Goal: Information Seeking & Learning: Find contact information

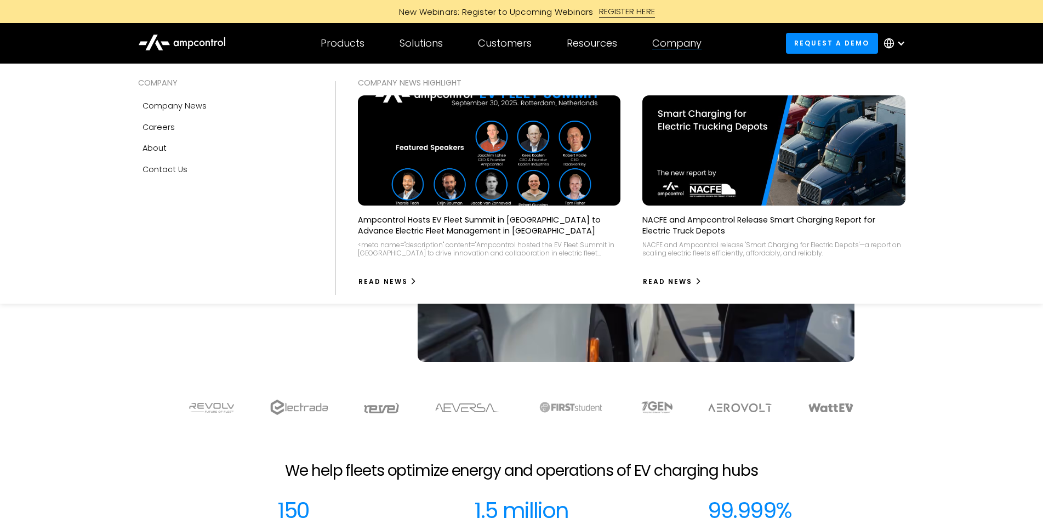
click at [687, 43] on div "Company" at bounding box center [676, 43] width 49 height 12
click at [679, 42] on div "Company" at bounding box center [676, 43] width 49 height 12
click at [212, 147] on link "About" at bounding box center [225, 148] width 175 height 21
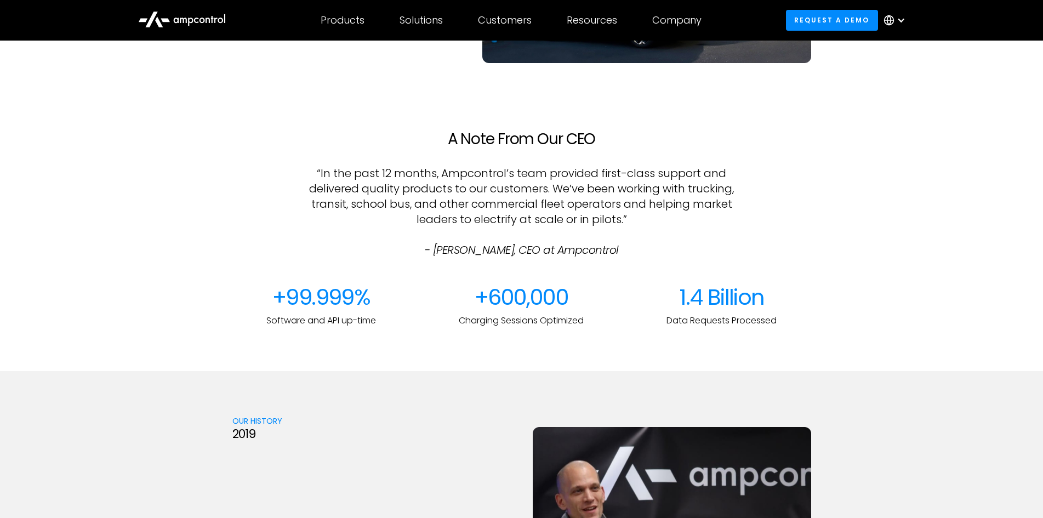
scroll to position [1316, 0]
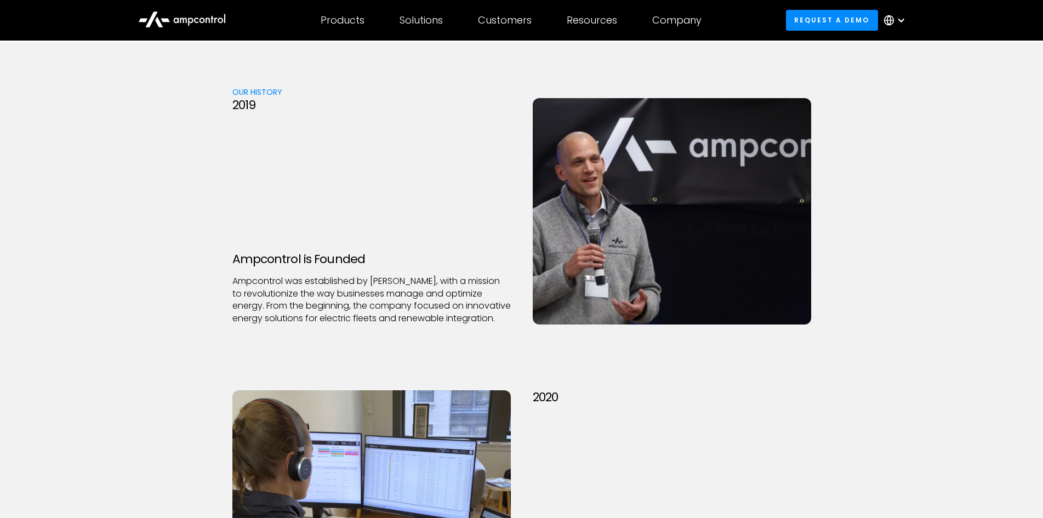
click at [318, 281] on p "Ampcontrol was established by [PERSON_NAME], with a mission to revolutionize th…" at bounding box center [371, 299] width 278 height 49
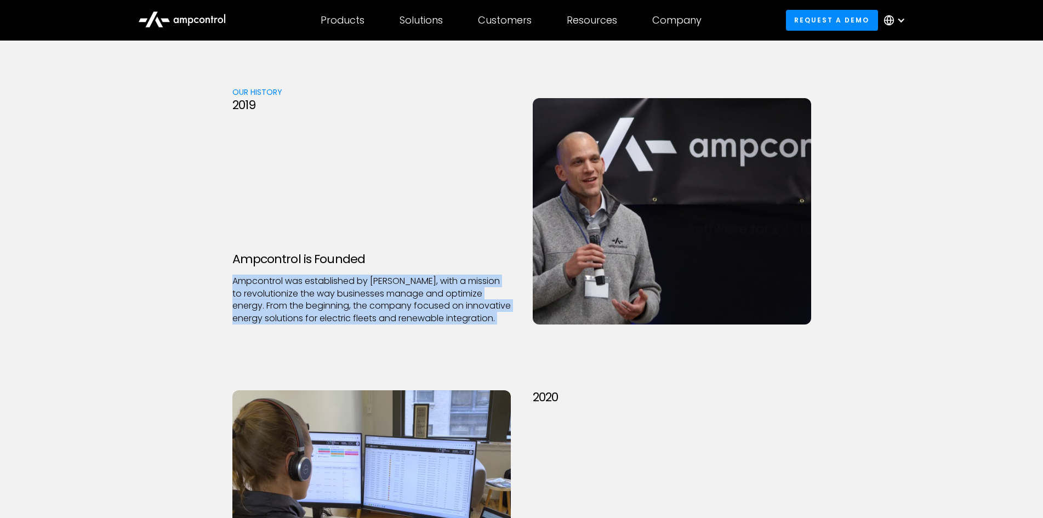
click at [318, 281] on p "Ampcontrol was established by [PERSON_NAME], with a mission to revolutionize th…" at bounding box center [371, 299] width 278 height 49
click at [353, 286] on p "Ampcontrol was established by [PERSON_NAME], with a mission to revolutionize th…" at bounding box center [371, 299] width 278 height 49
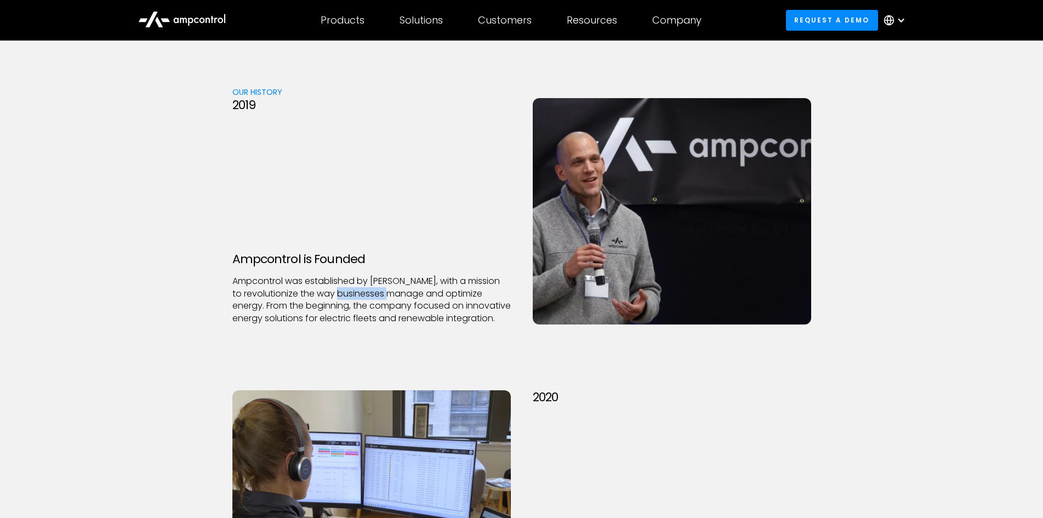
click at [353, 286] on p "Ampcontrol was established by [PERSON_NAME], with a mission to revolutionize th…" at bounding box center [371, 299] width 278 height 49
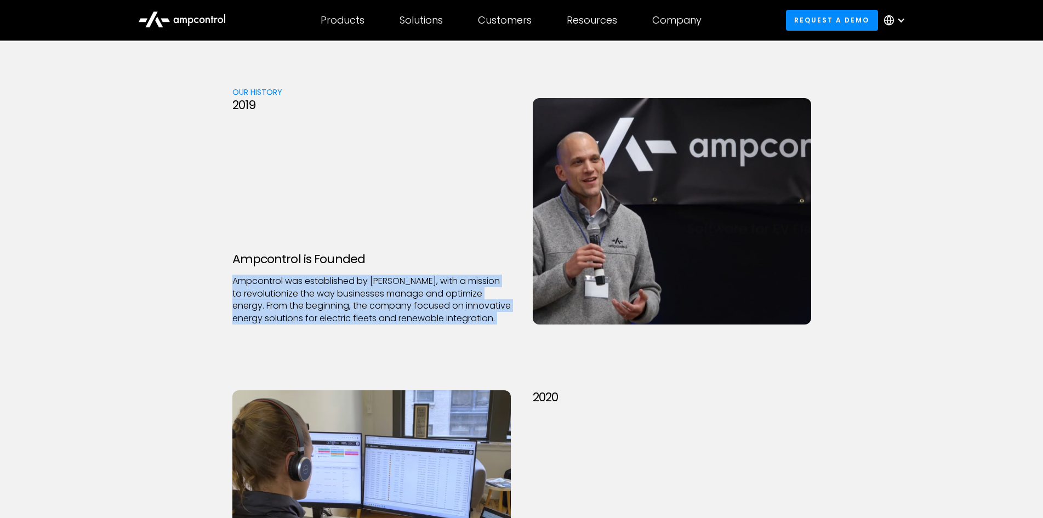
click at [353, 286] on p "Ampcontrol was established by [PERSON_NAME], with a mission to revolutionize th…" at bounding box center [371, 299] width 278 height 49
click at [369, 304] on p "Ampcontrol was established by [PERSON_NAME], with a mission to revolutionize th…" at bounding box center [371, 299] width 278 height 49
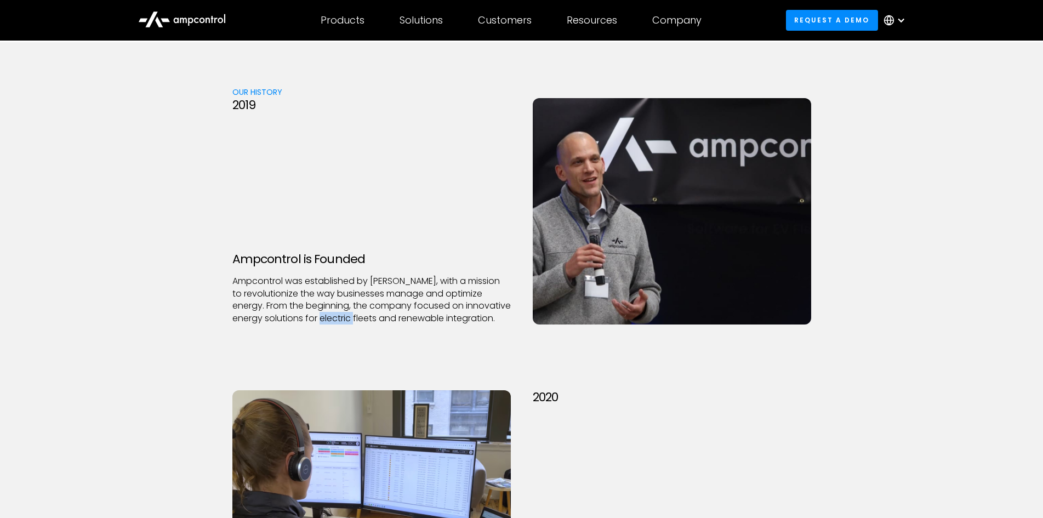
click at [369, 304] on p "Ampcontrol was established by [PERSON_NAME], with a mission to revolutionize th…" at bounding box center [371, 299] width 278 height 49
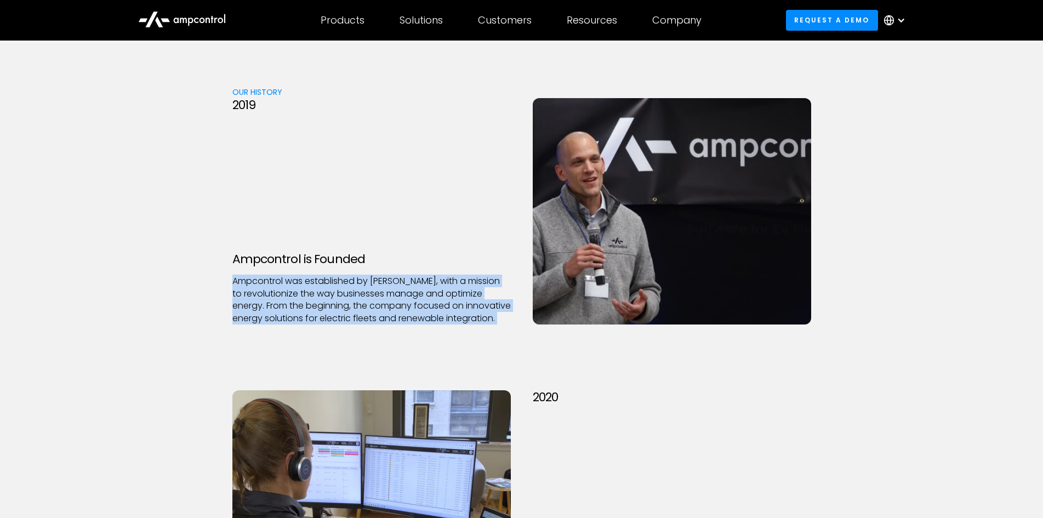
click at [369, 304] on p "Ampcontrol was established by [PERSON_NAME], with a mission to revolutionize th…" at bounding box center [371, 299] width 278 height 49
click at [373, 308] on p "Ampcontrol was established by [PERSON_NAME], with a mission to revolutionize th…" at bounding box center [371, 299] width 278 height 49
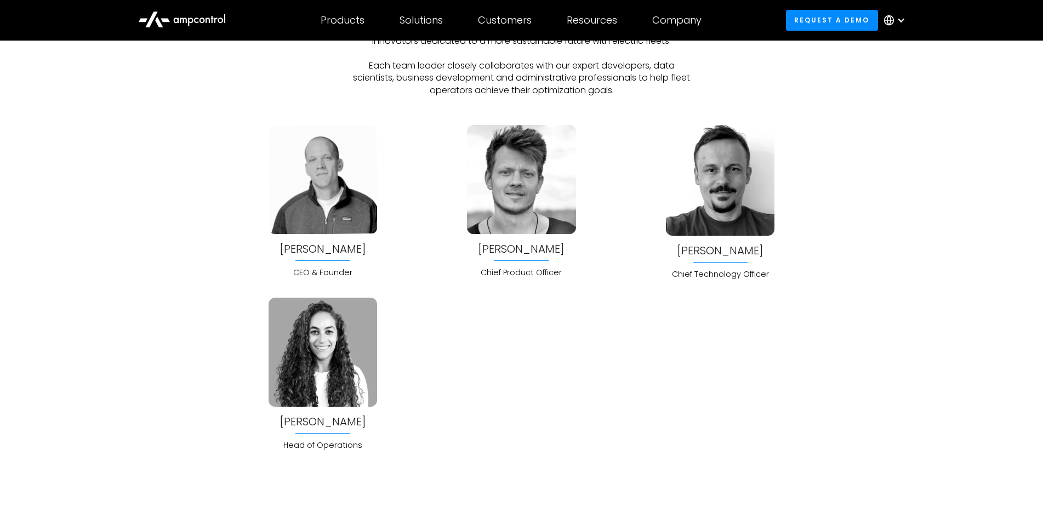
scroll to position [2905, 0]
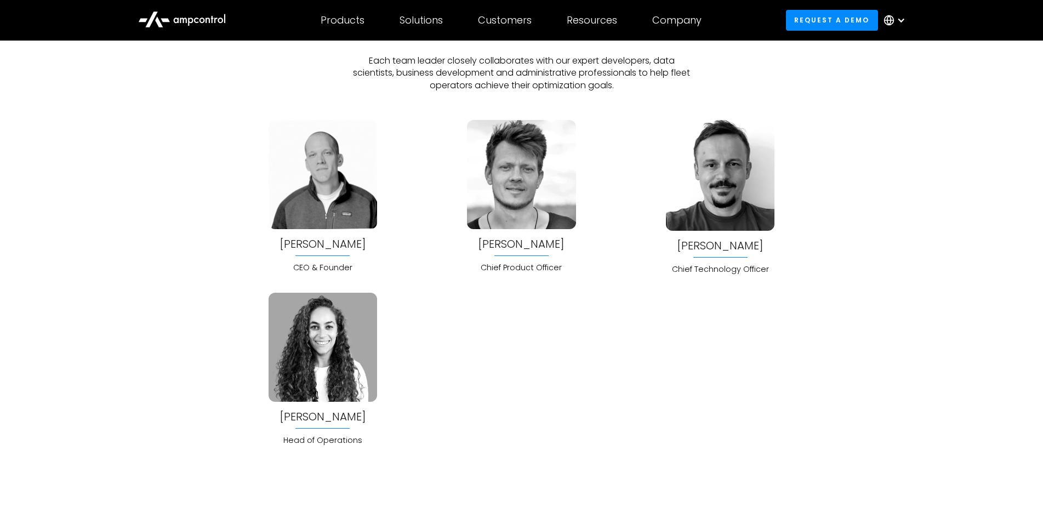
click at [243, 246] on div "[PERSON_NAME] CEO & Founder" at bounding box center [322, 196] width 181 height 153
copy div "[PERSON_NAME]"
click at [502, 334] on div "[PERSON_NAME] CEO & Founder [PERSON_NAME] Chief Product Officer [PERSON_NAME] C…" at bounding box center [521, 283] width 579 height 326
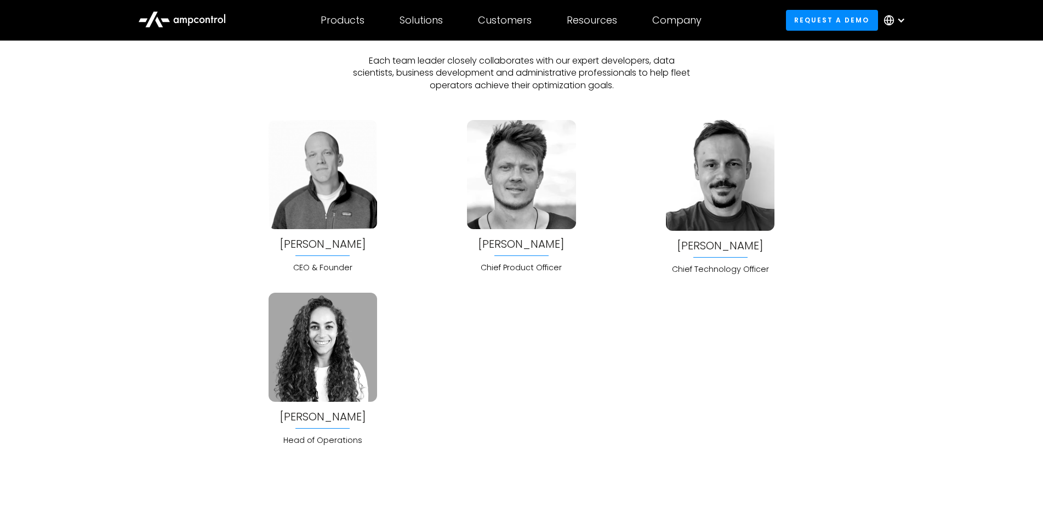
click at [201, 244] on div "Meet the Leadership Team At Ampcontrol, our leadership team isn't just experien…" at bounding box center [521, 219] width 1043 height 456
copy div "[PERSON_NAME]"
click at [542, 314] on div "[PERSON_NAME] CEO & Founder [PERSON_NAME] Chief Product Officer [PERSON_NAME] C…" at bounding box center [521, 283] width 579 height 326
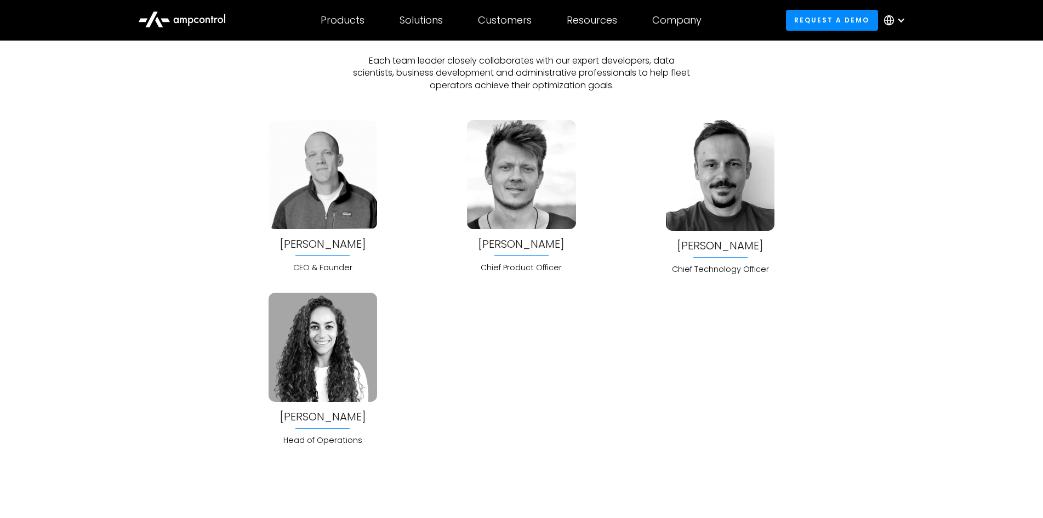
click at [659, 251] on div "[PERSON_NAME] Chief Technology Officer" at bounding box center [720, 197] width 181 height 155
copy div "[PERSON_NAME]"
